Goal: Information Seeking & Learning: Check status

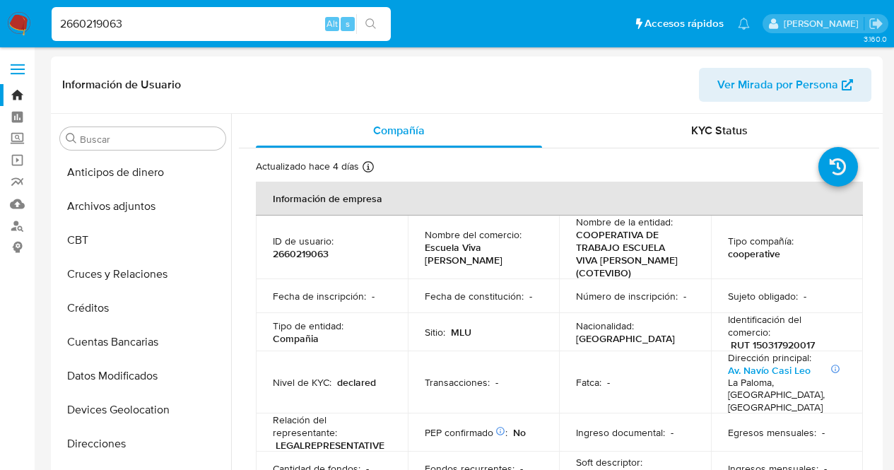
select select "10"
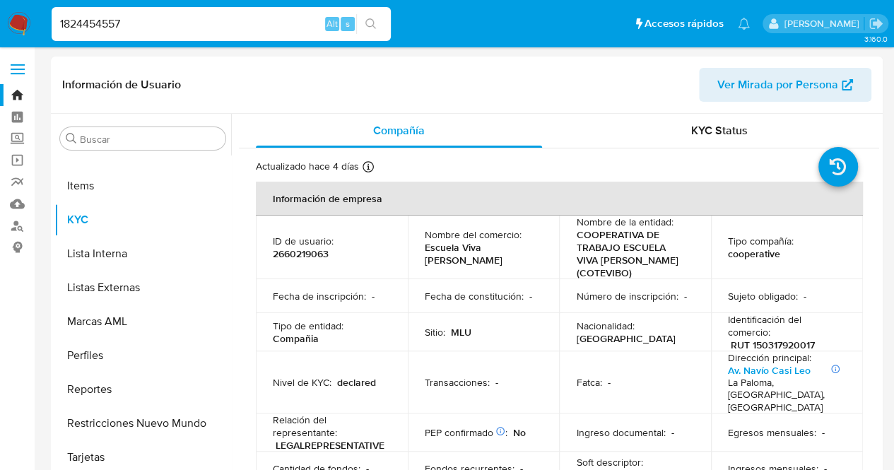
type input "1824454557"
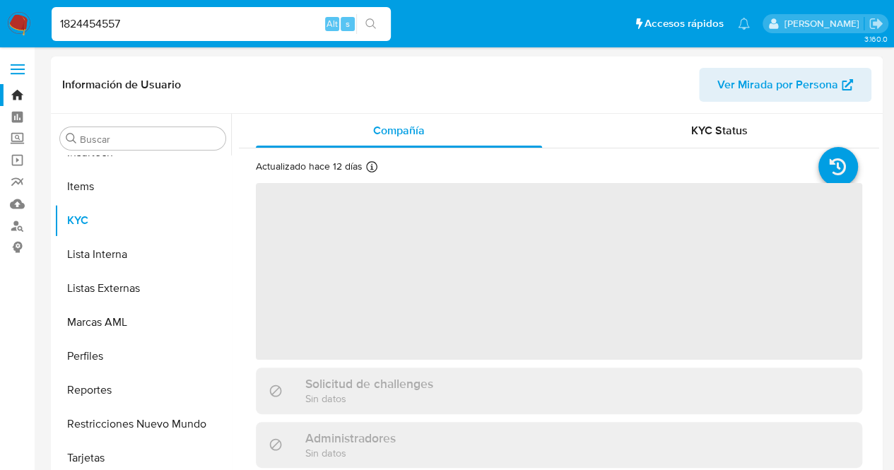
scroll to position [631, 0]
click at [715, 160] on div "Actualizado [DATE] Creado: [DATE] 11:28:59 Actualizado: [DATE] 13:23:42" at bounding box center [541, 169] width 571 height 18
click at [700, 135] on span "KYC Status" at bounding box center [719, 130] width 57 height 16
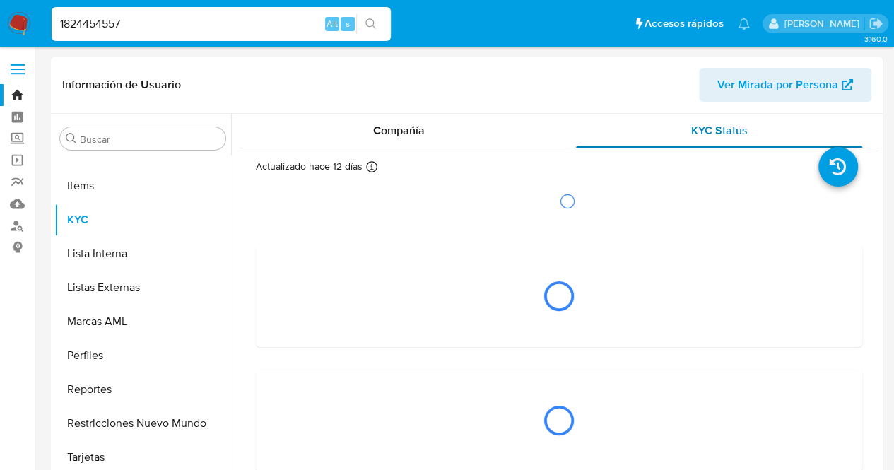
select select "10"
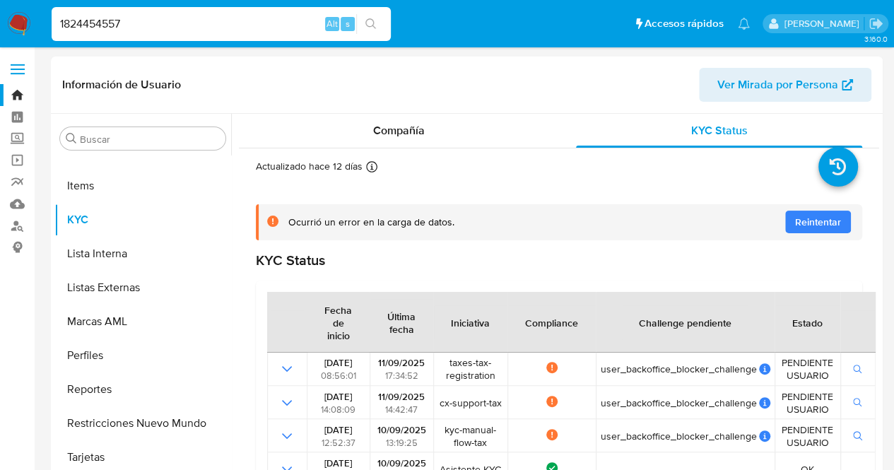
drag, startPoint x: 164, startPoint y: 20, endPoint x: 0, endPoint y: 29, distance: 164.2
click at [0, 29] on nav "Pausado Ver notificaciones 1824454557 Alt s Accesos rápidos Presiona las siguie…" at bounding box center [447, 23] width 894 height 47
paste input "2601610423"
type input "2601610423"
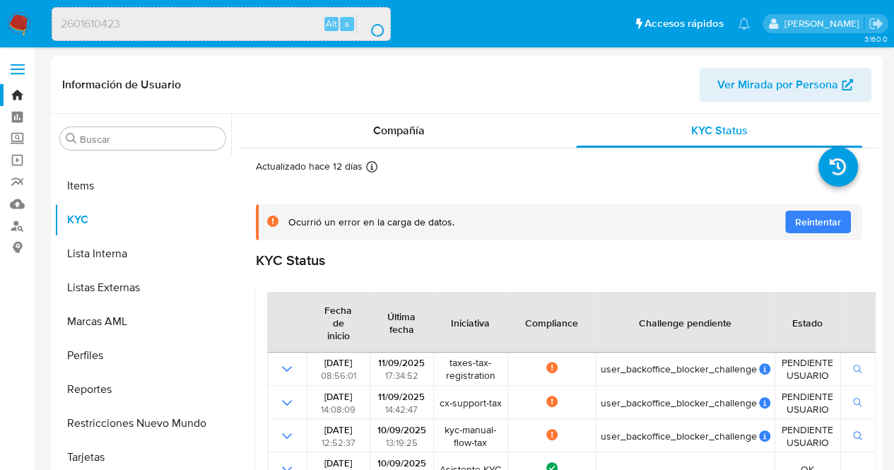
scroll to position [0, 0]
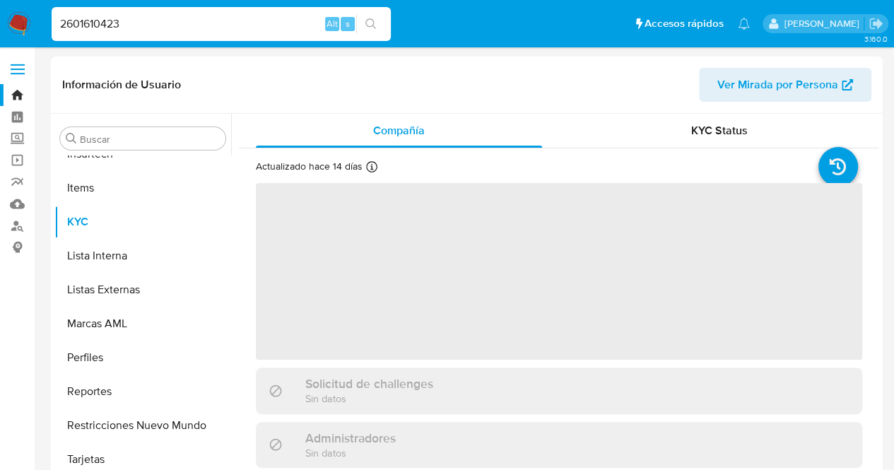
scroll to position [631, 0]
select select "10"
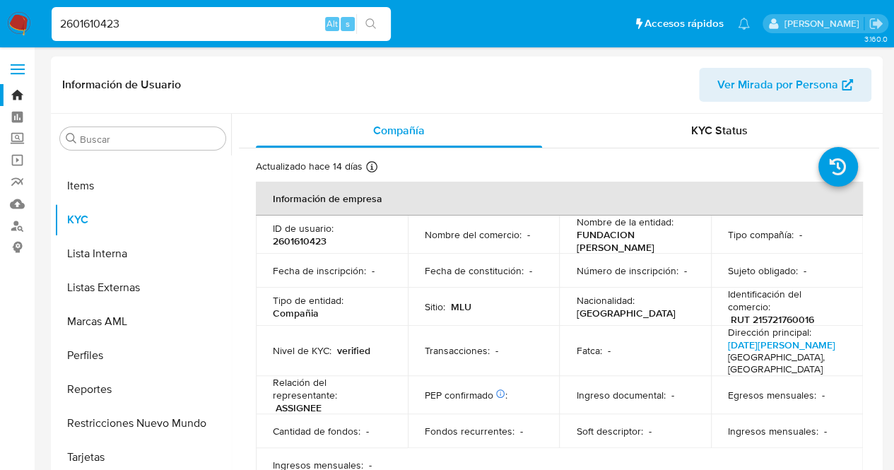
click at [434, 264] on p "Fecha de constitución :" at bounding box center [474, 270] width 99 height 13
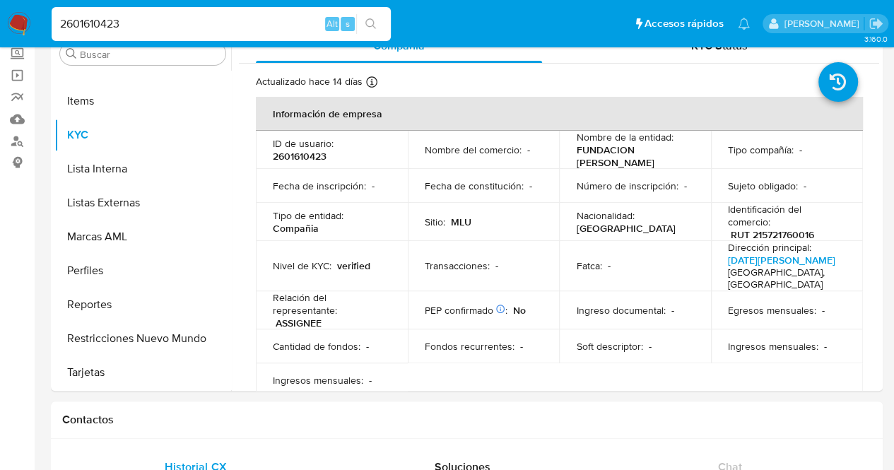
scroll to position [0, 0]
